Goal: Information Seeking & Learning: Understand process/instructions

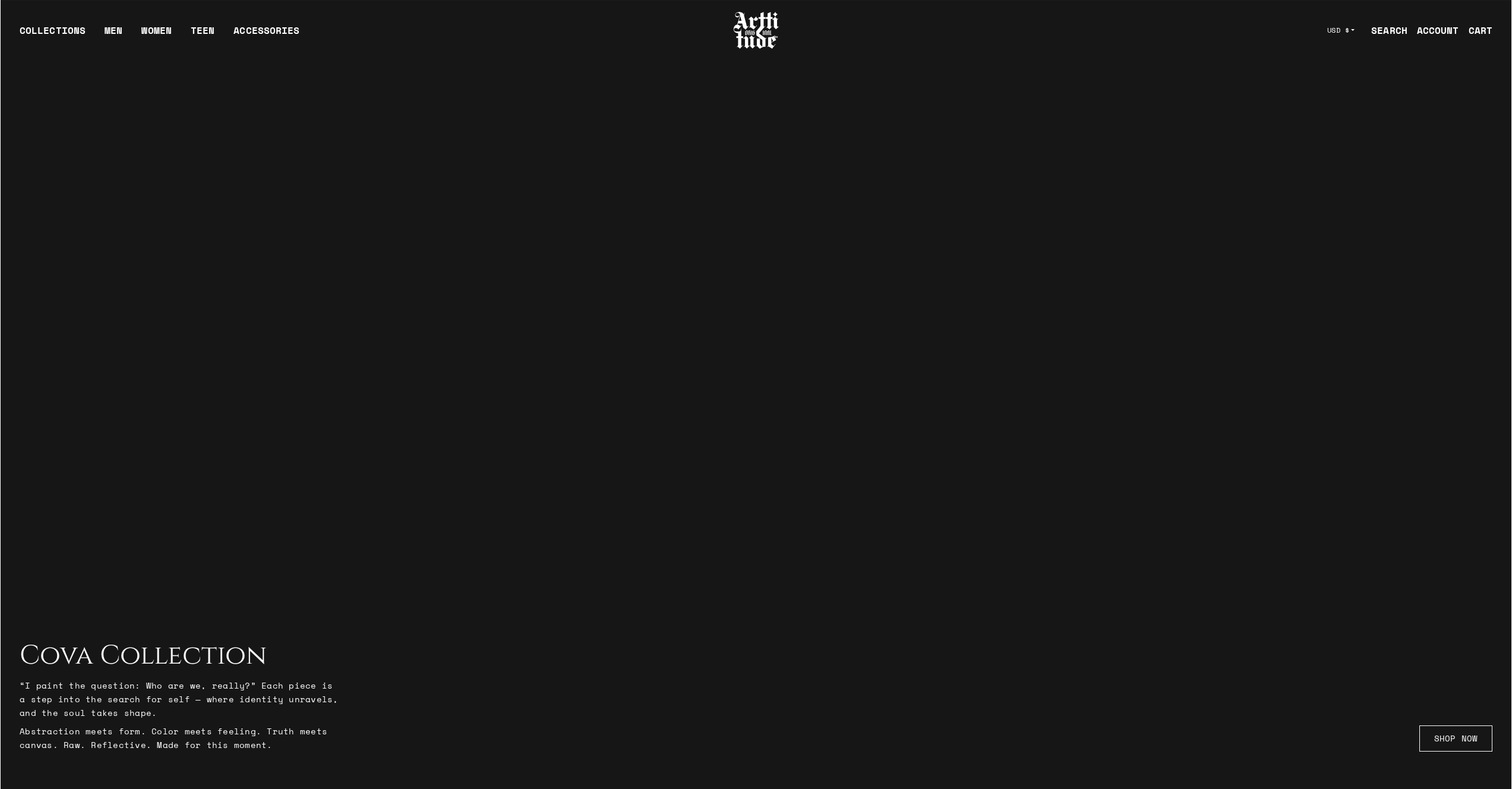
click at [1011, 453] on div at bounding box center [756, 395] width 1512 height 789
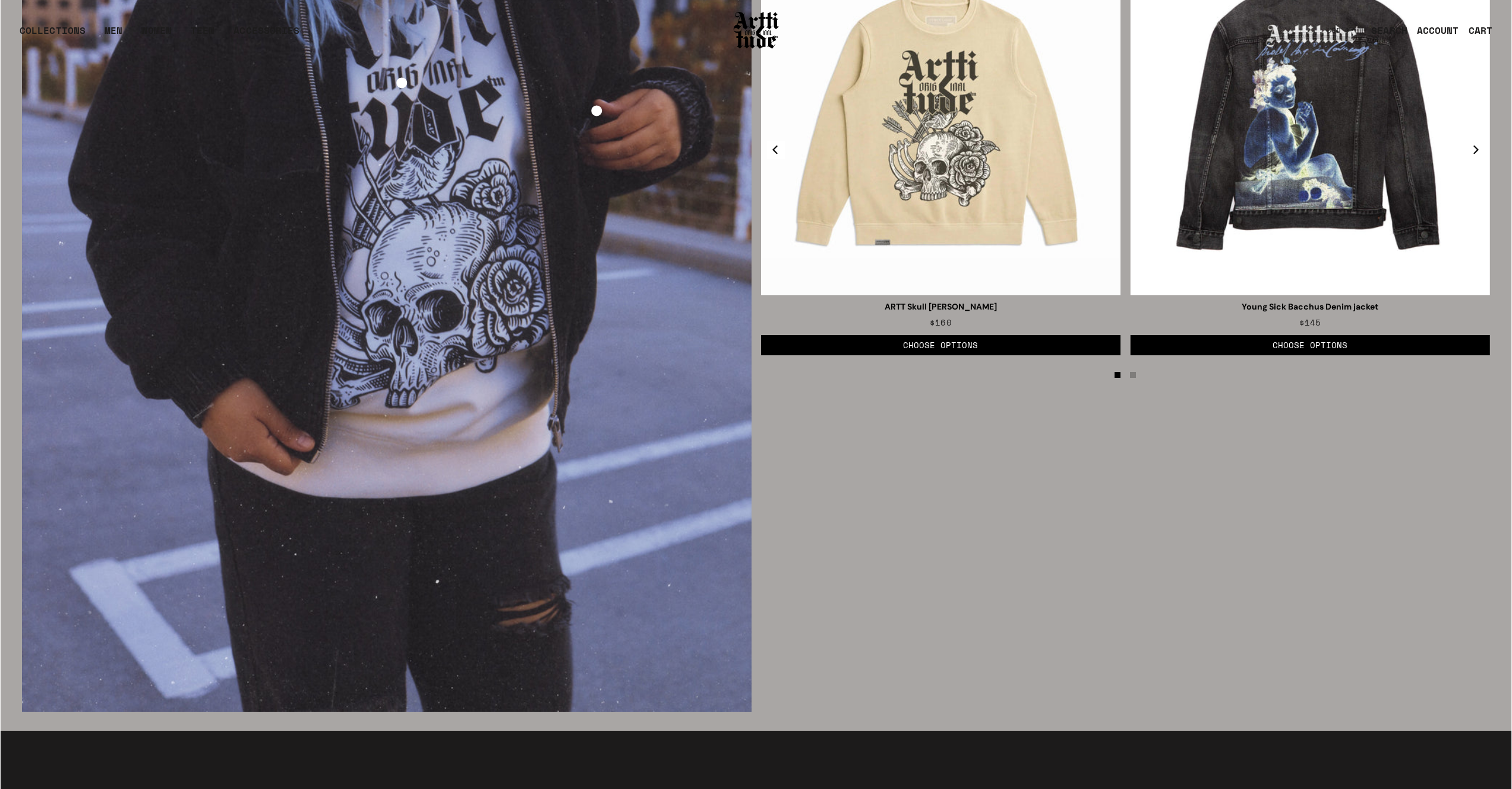
scroll to position [2861, 0]
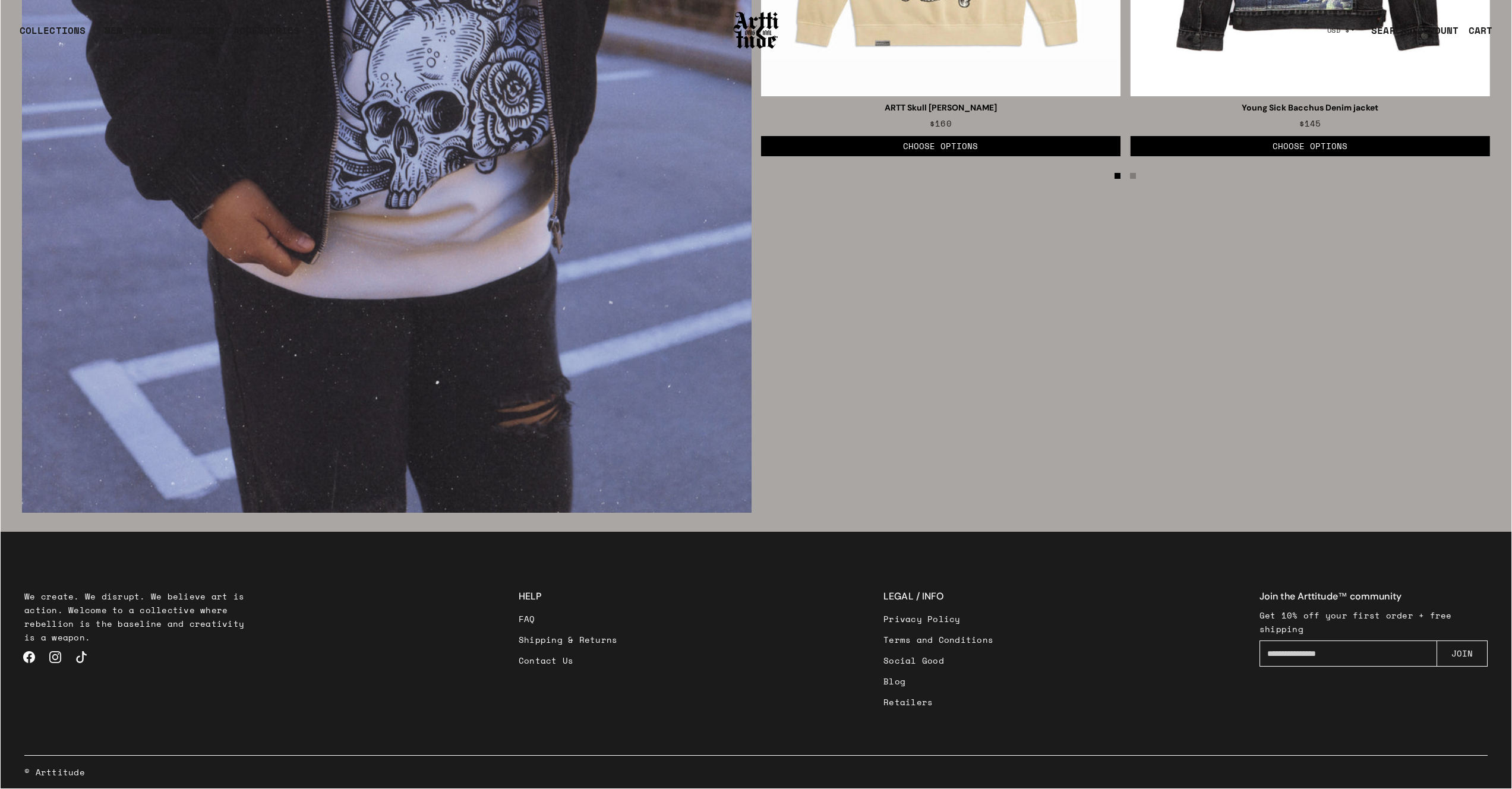
click at [560, 640] on link "Shipping & Returns" at bounding box center [568, 639] width 100 height 21
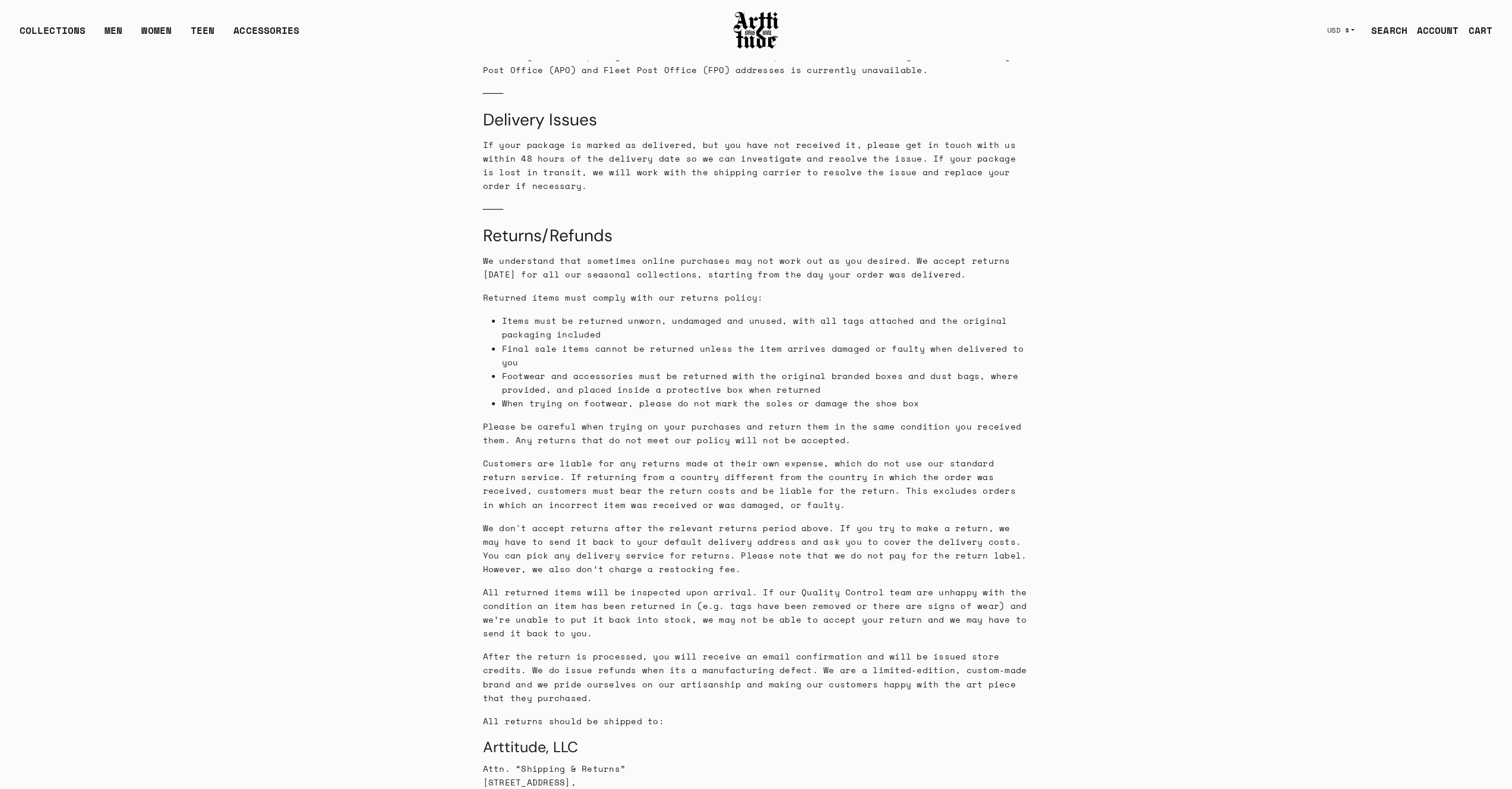
scroll to position [865, 0]
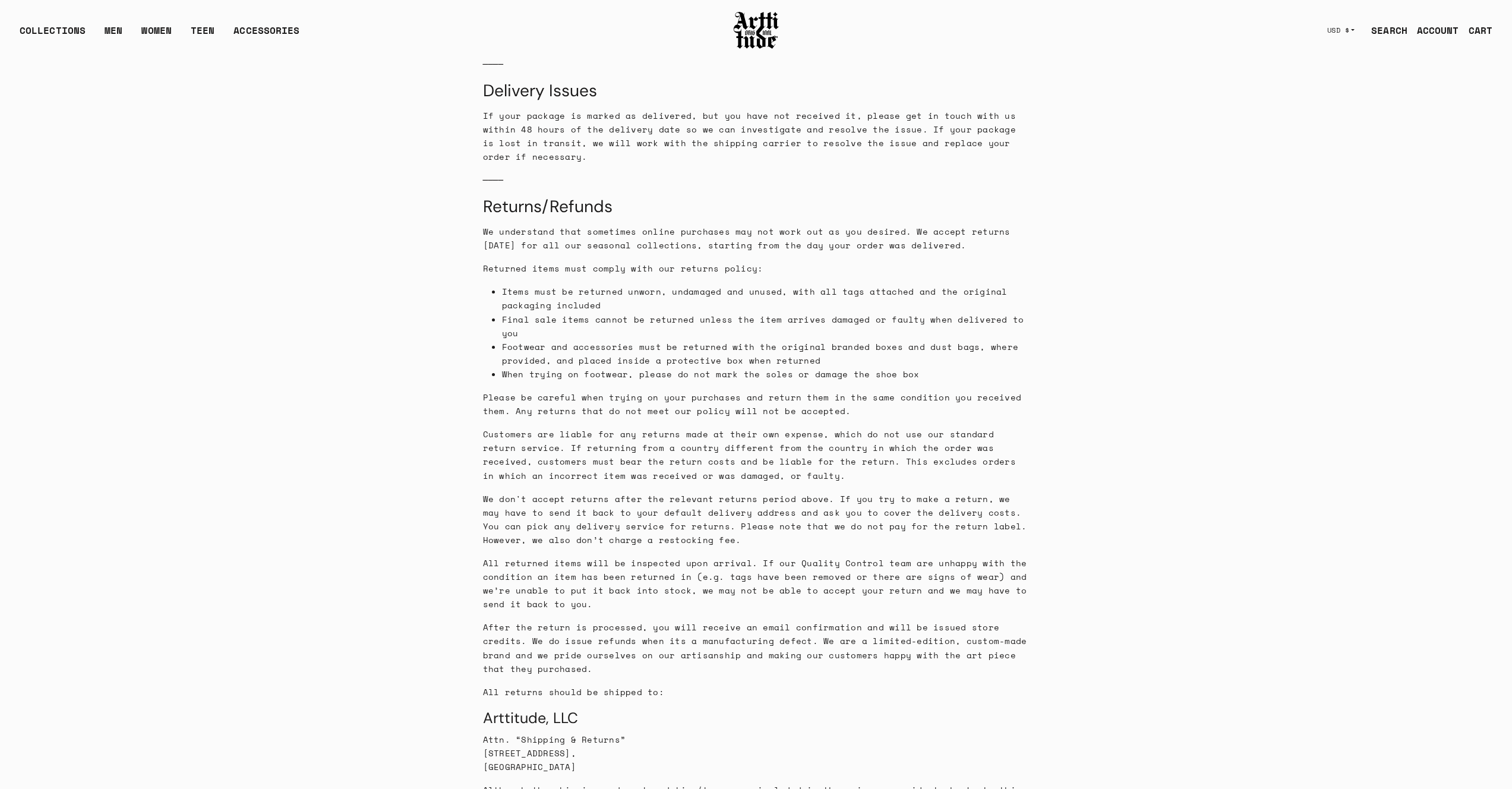
drag, startPoint x: 975, startPoint y: 230, endPoint x: 468, endPoint y: 211, distance: 507.4
click at [468, 211] on main "Shipping policy We know how important it is to receive your passion product whe…" at bounding box center [756, 294] width 1511 height 2120
copy span "We understand that sometimes online purchases may not work out as you desired. …"
click at [717, 340] on span "Footwear and accessories must be returned with the original branded boxes and d…" at bounding box center [761, 353] width 517 height 26
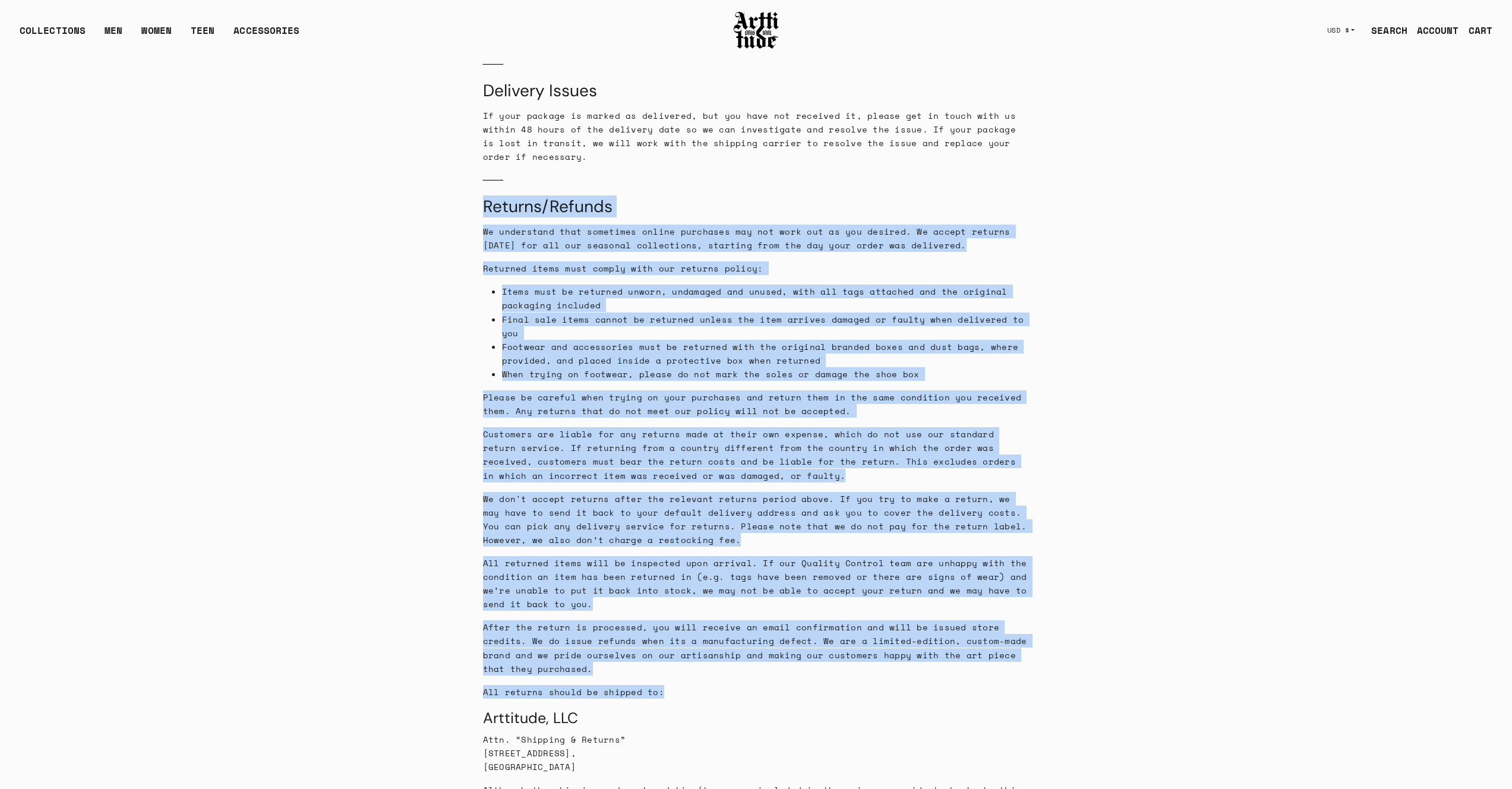
drag, startPoint x: 663, startPoint y: 667, endPoint x: 463, endPoint y: 184, distance: 522.8
click at [463, 184] on main "Shipping policy We know how important it is to receive your passion product whe…" at bounding box center [756, 294] width 1511 height 2120
copy div "Returns/Refunds We understand that sometimes online purchases may not work out …"
click at [1179, 299] on main "Shipping policy We know how important it is to receive your passion product whe…" at bounding box center [756, 294] width 1511 height 2120
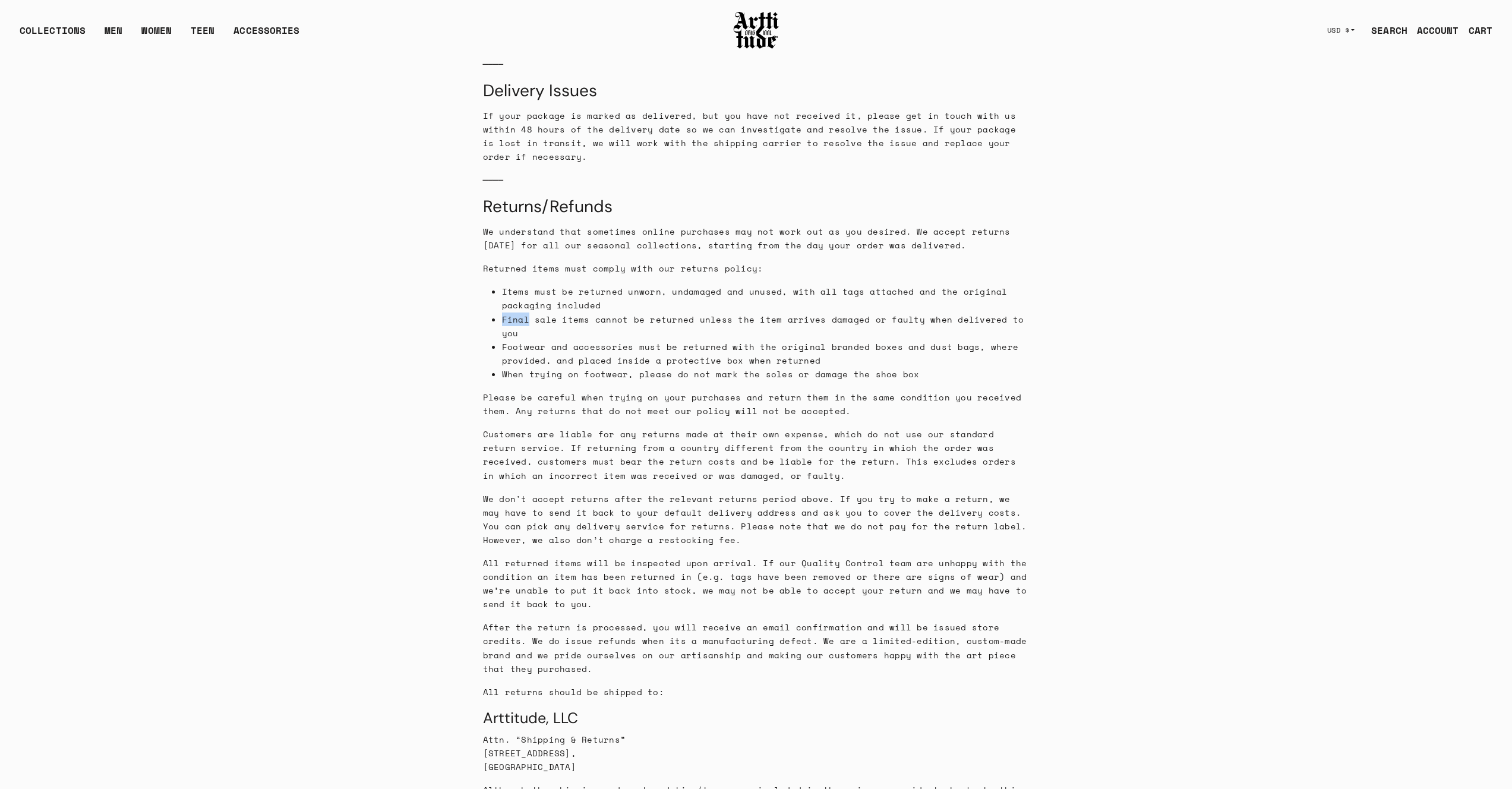
click at [1179, 299] on main "Shipping policy We know how important it is to receive your passion product whe…" at bounding box center [756, 294] width 1511 height 2120
click at [1160, 294] on main "Shipping policy We know how important it is to receive your passion product whe…" at bounding box center [756, 294] width 1511 height 2120
click at [1043, 329] on main "Shipping policy We know how important it is to receive your passion product whe…" at bounding box center [756, 294] width 1511 height 2120
drag, startPoint x: 1076, startPoint y: 409, endPoint x: 1034, endPoint y: 421, distance: 43.7
click at [1076, 409] on main "Shipping policy We know how important it is to receive your passion product whe…" at bounding box center [756, 294] width 1511 height 2120
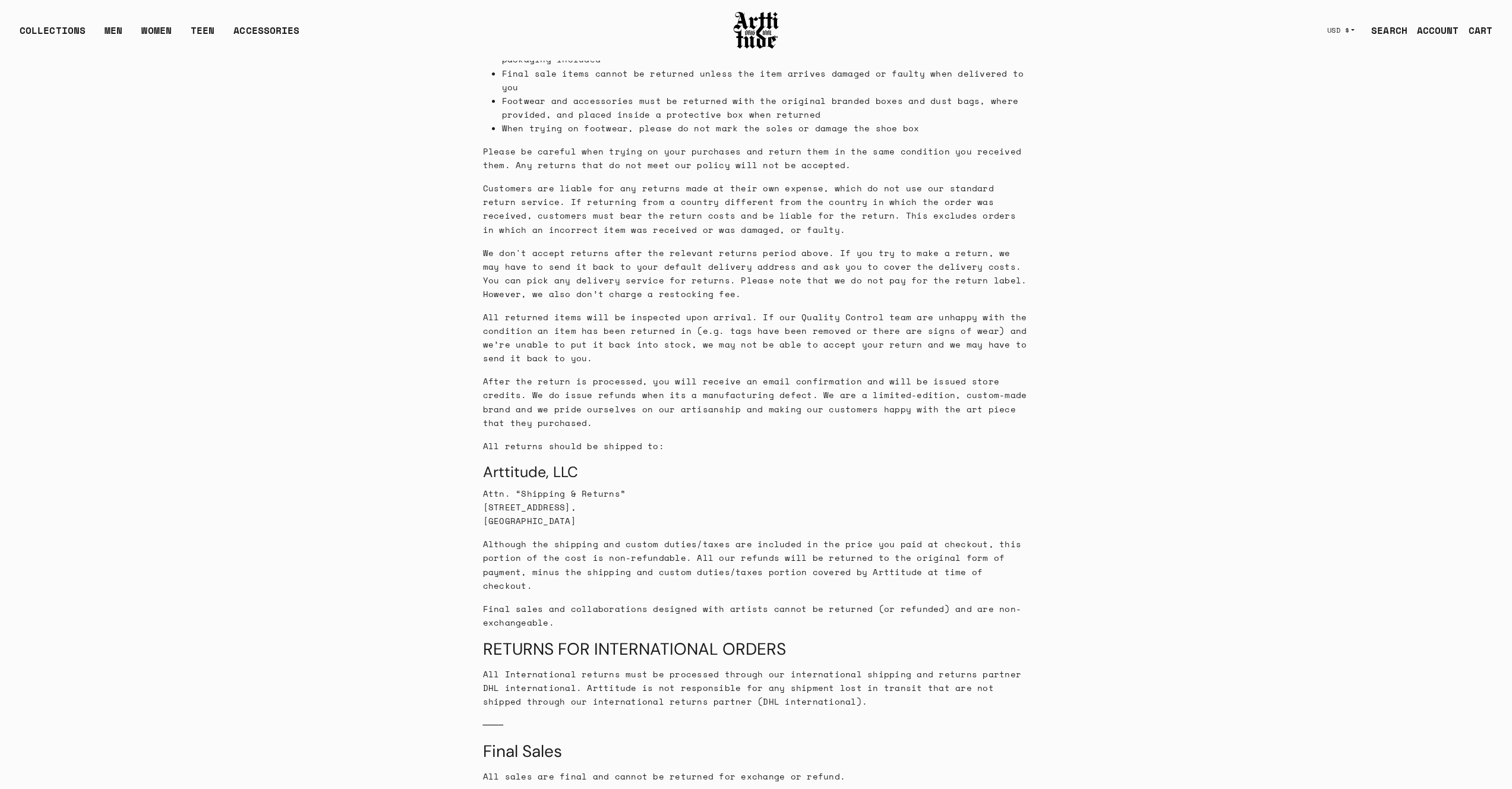
scroll to position [1135, 0]
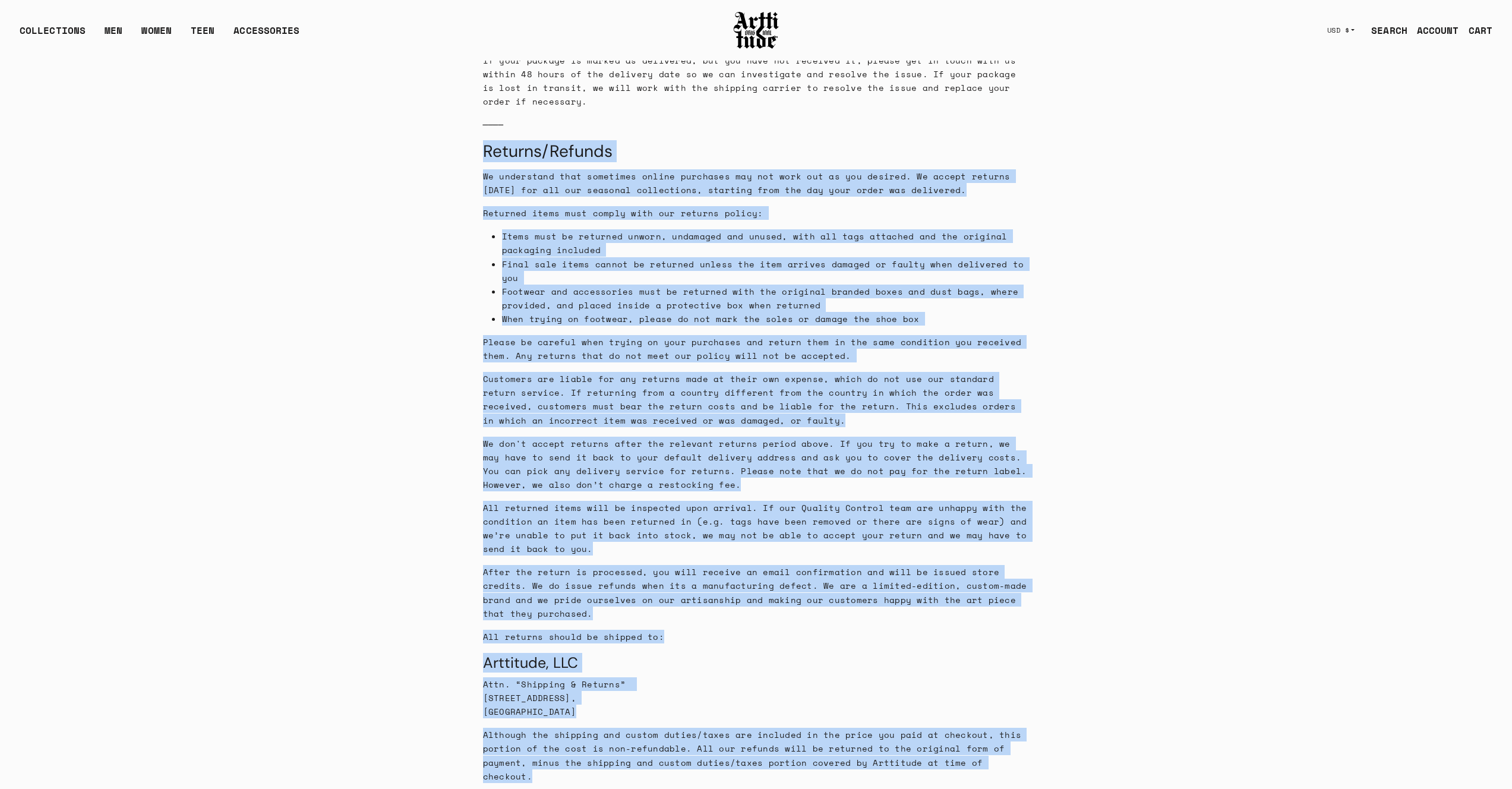
drag, startPoint x: 553, startPoint y: 553, endPoint x: 480, endPoint y: 134, distance: 425.3
click at [480, 134] on div "Shipping policy We know how important it is to receive your passion product whe…" at bounding box center [756, 239] width 571 height 2120
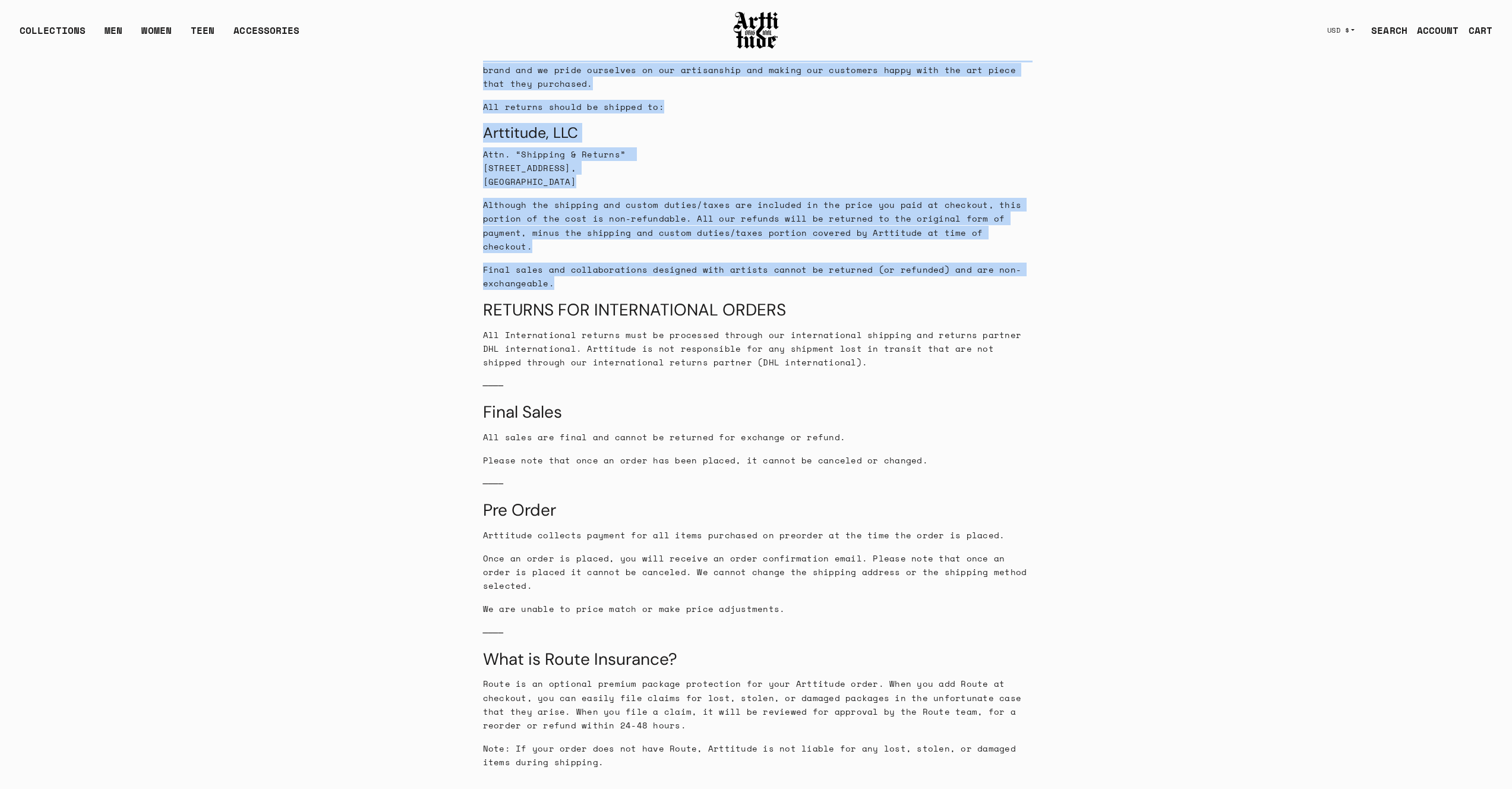
scroll to position [1496, 0]
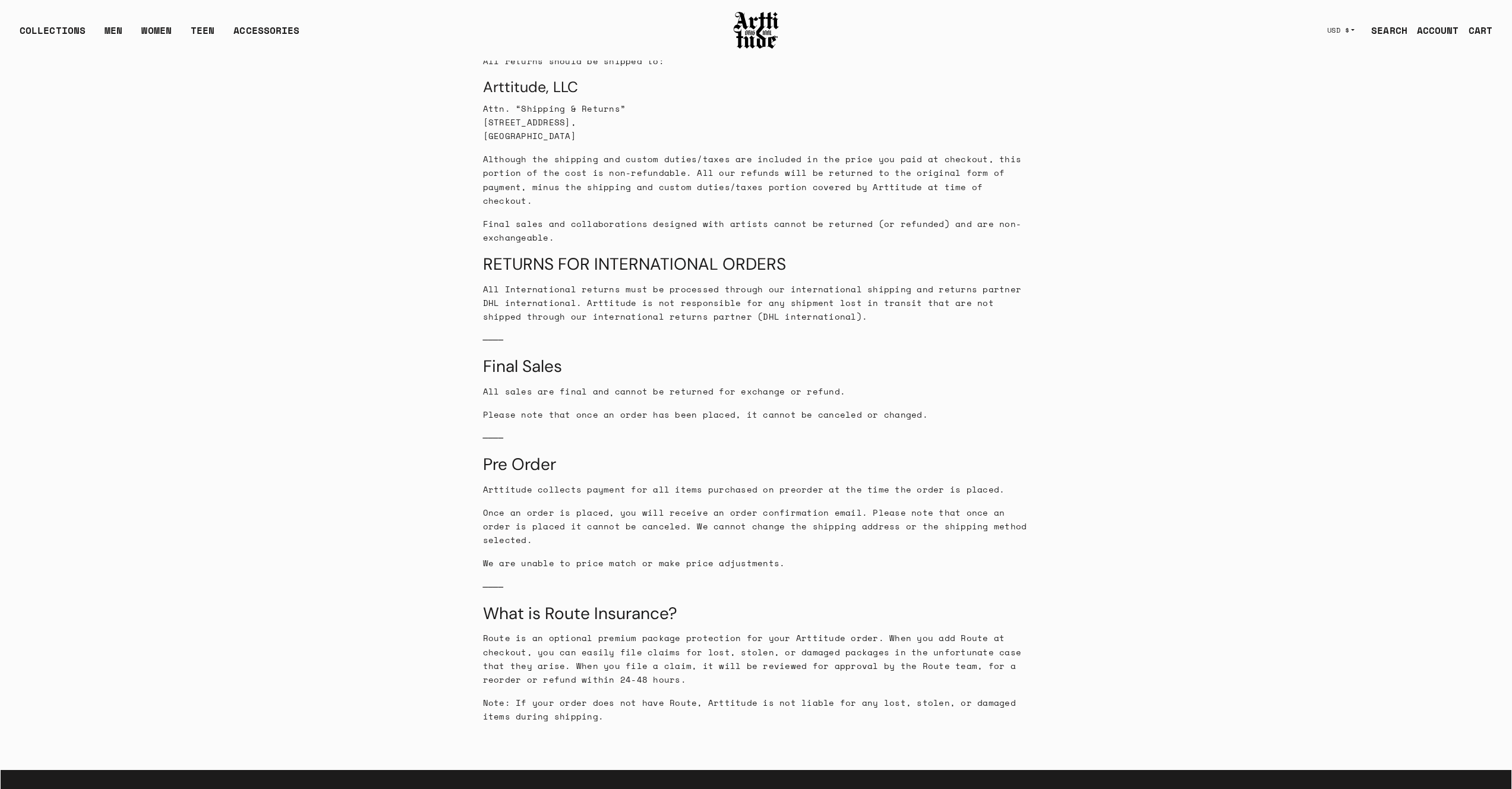
click at [930, 408] on p "Please note that once an order has been placed, it cannot be canceled or change…" at bounding box center [756, 414] width 547 height 14
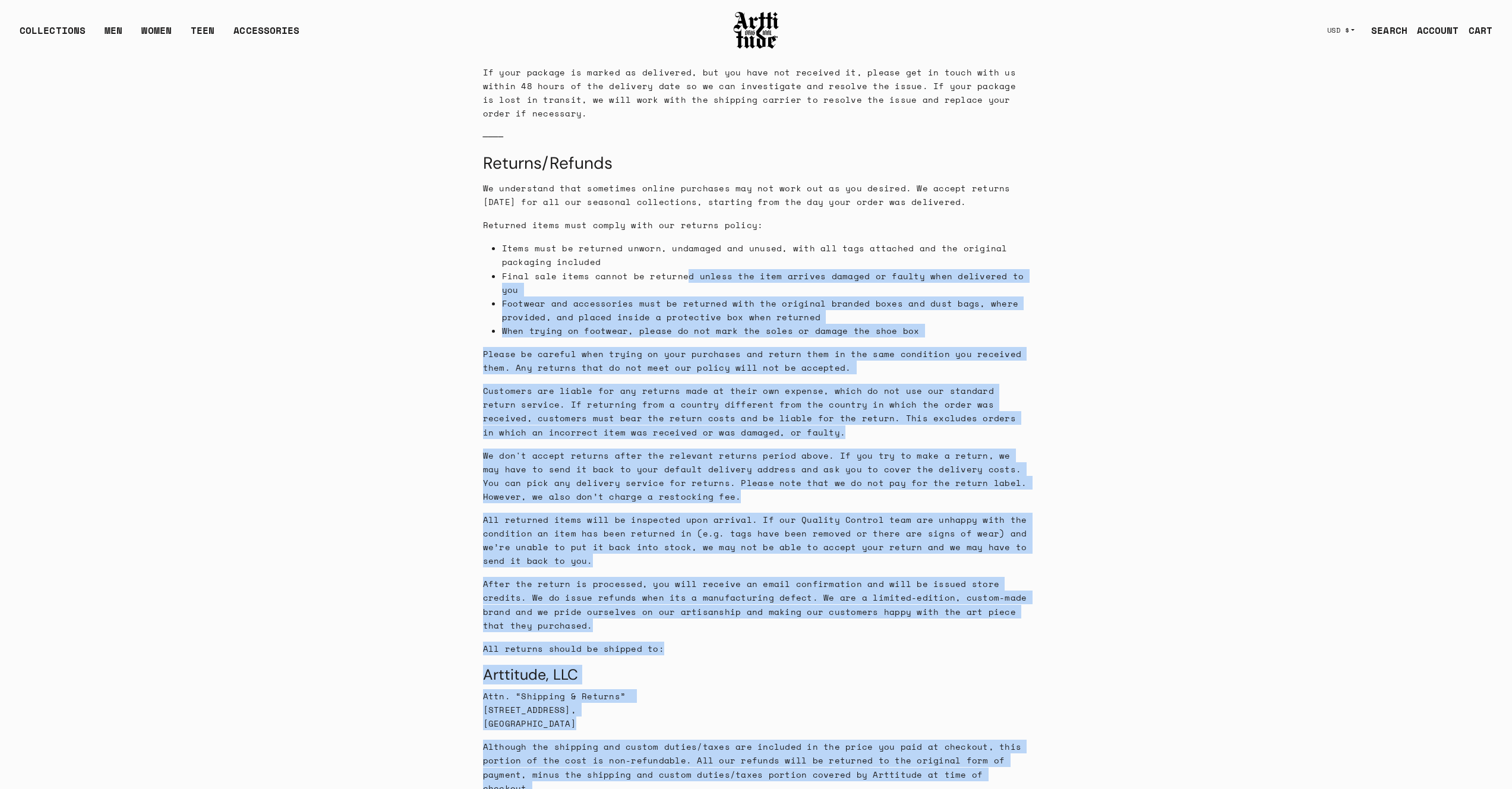
scroll to position [901, 0]
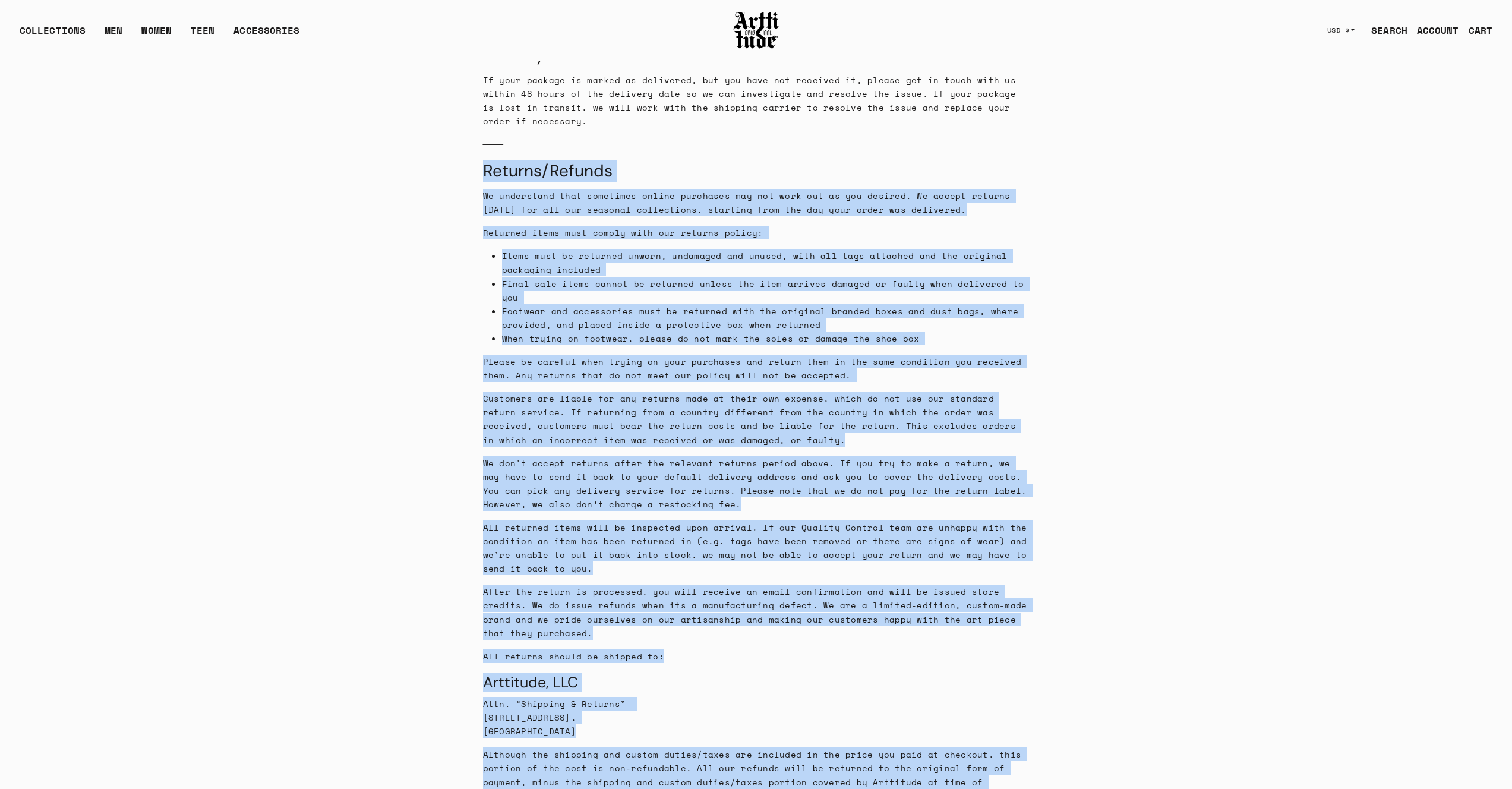
drag, startPoint x: 921, startPoint y: 376, endPoint x: 469, endPoint y: 165, distance: 498.8
click at [469, 165] on main "Shipping policy We know how important it is to receive your passion product whe…" at bounding box center [756, 258] width 1511 height 2120
copy div "Returns/Refunds We understand that sometimes online purchases may not work out …"
